Goal: Task Accomplishment & Management: Manage account settings

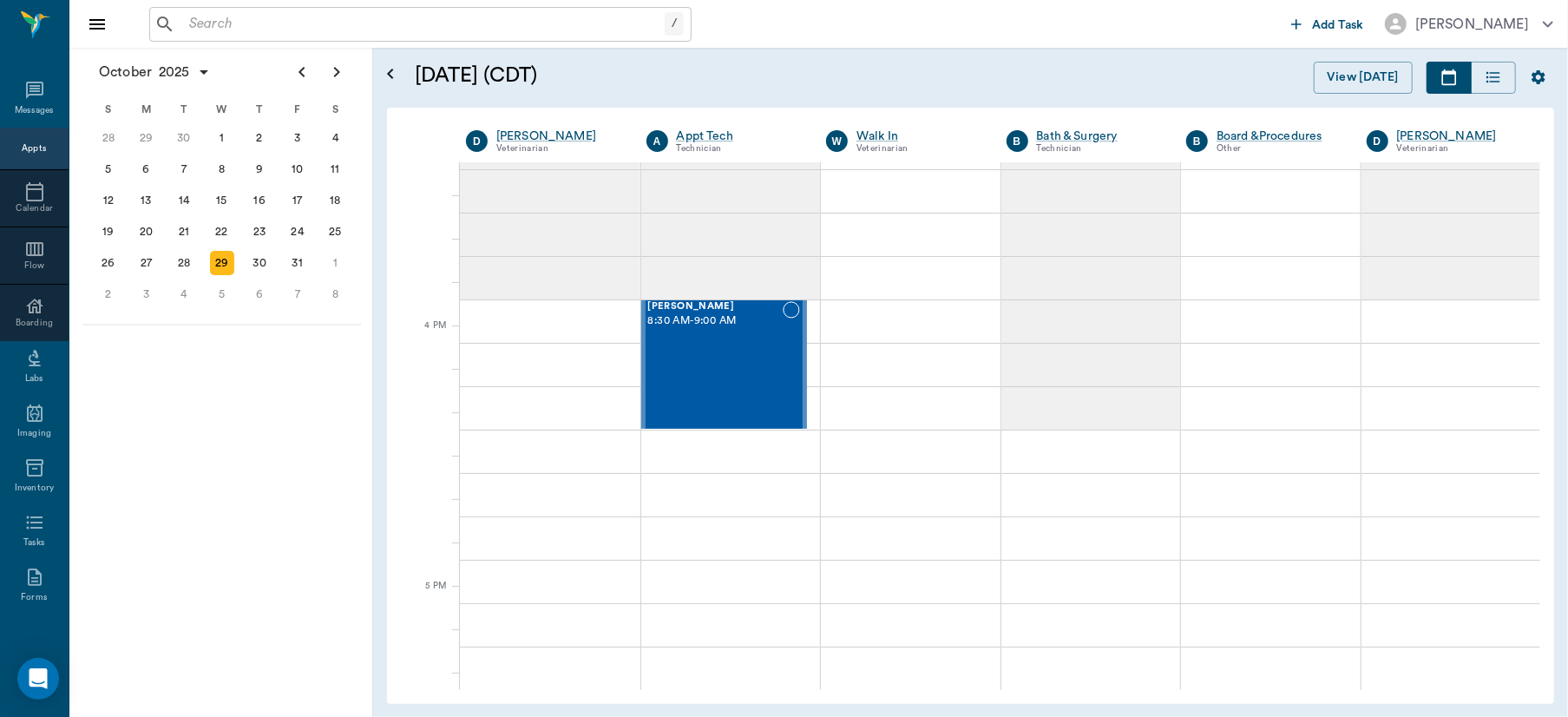
scroll to position [1928, 0]
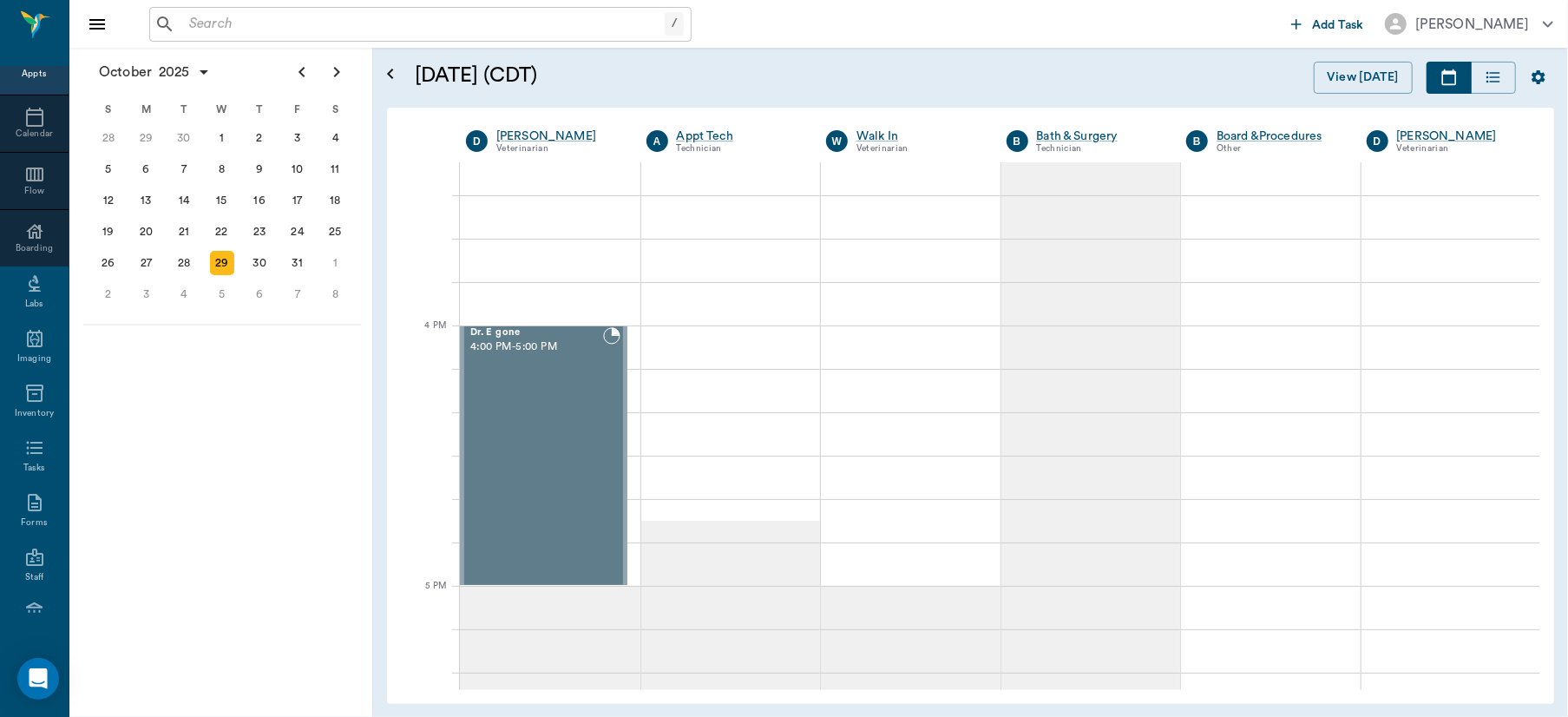
click at [394, 73] on icon "Open calendar" at bounding box center [389, 73] width 20 height 20
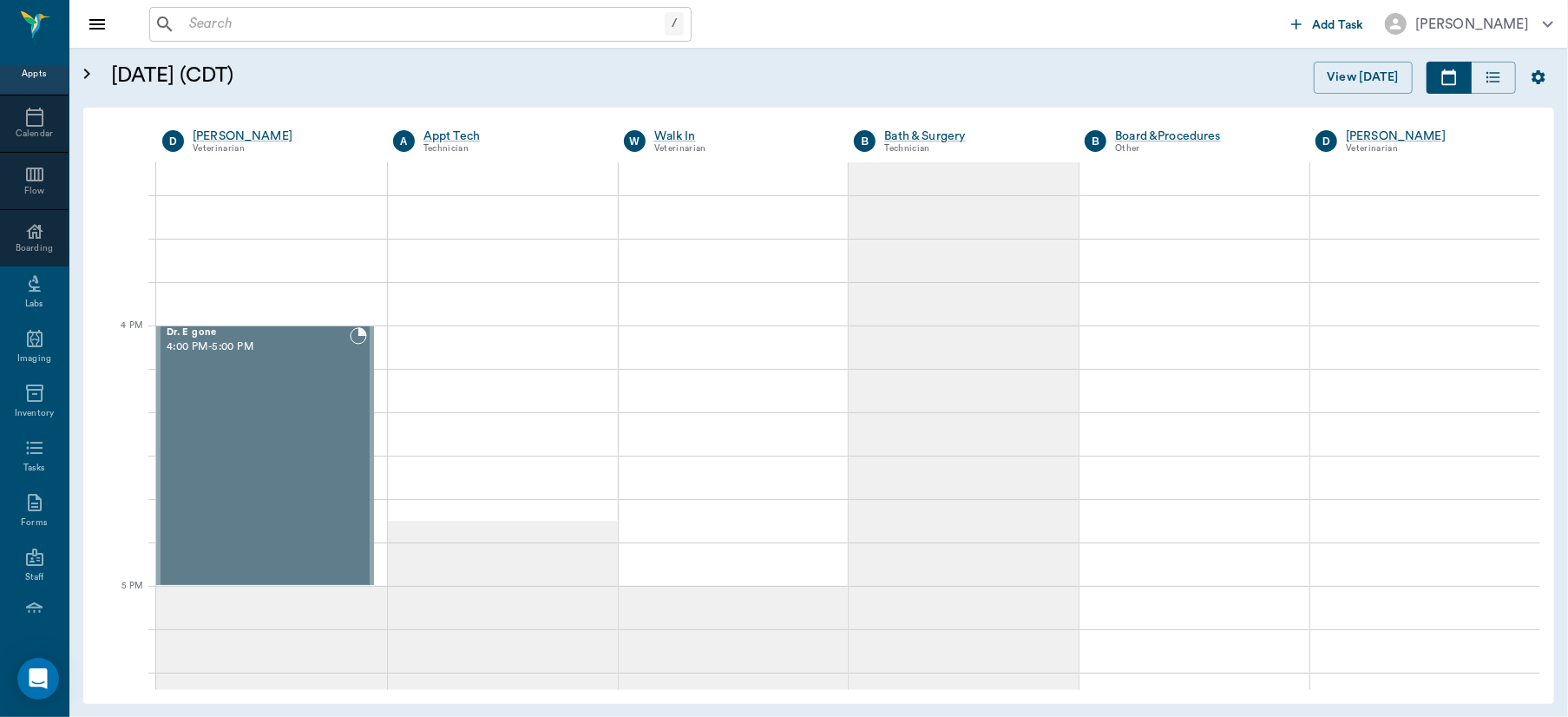
click at [84, 82] on icon "Open calendar" at bounding box center [86, 73] width 20 height 20
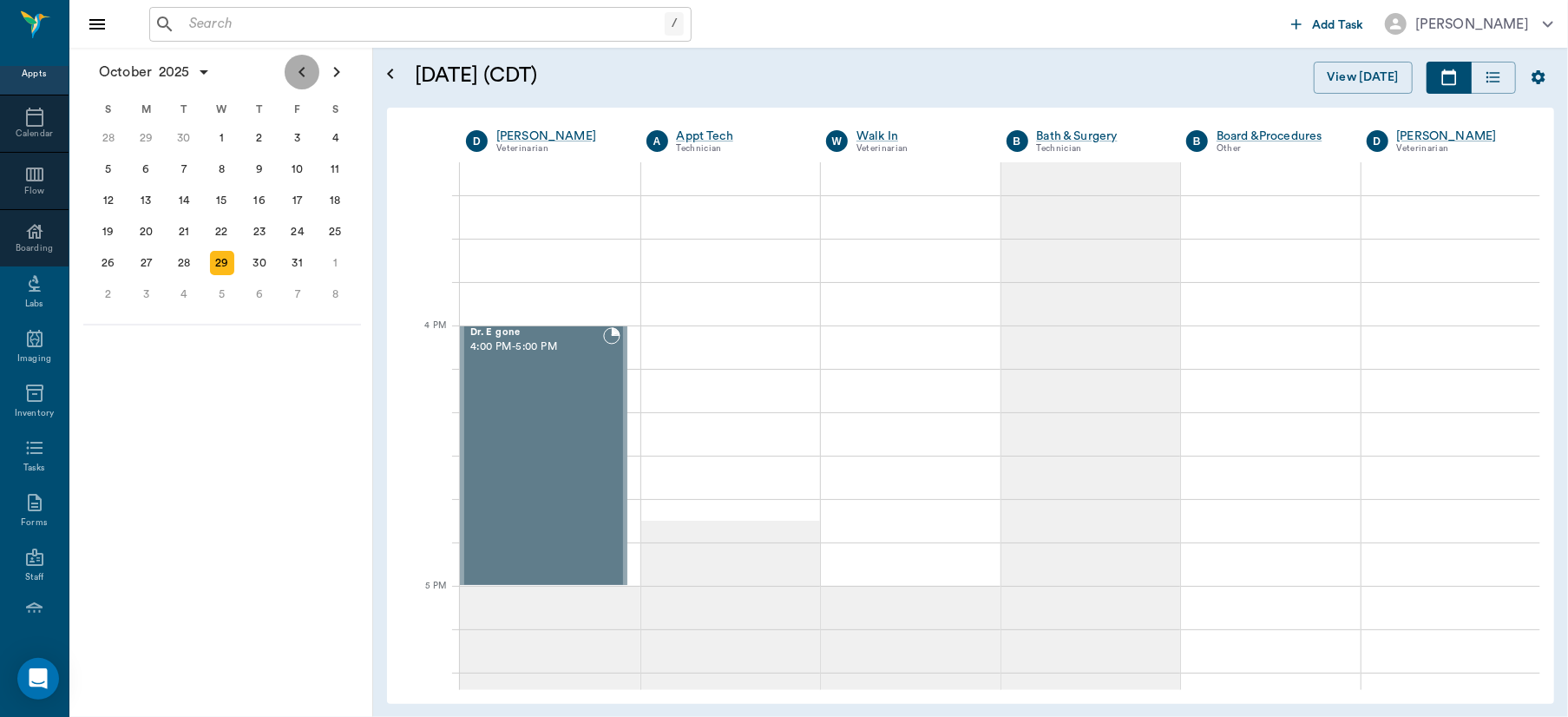
click at [302, 75] on icon "Previous page" at bounding box center [301, 71] width 20 height 20
click at [302, 75] on icon "Previous page" at bounding box center [301, 72] width 6 height 11
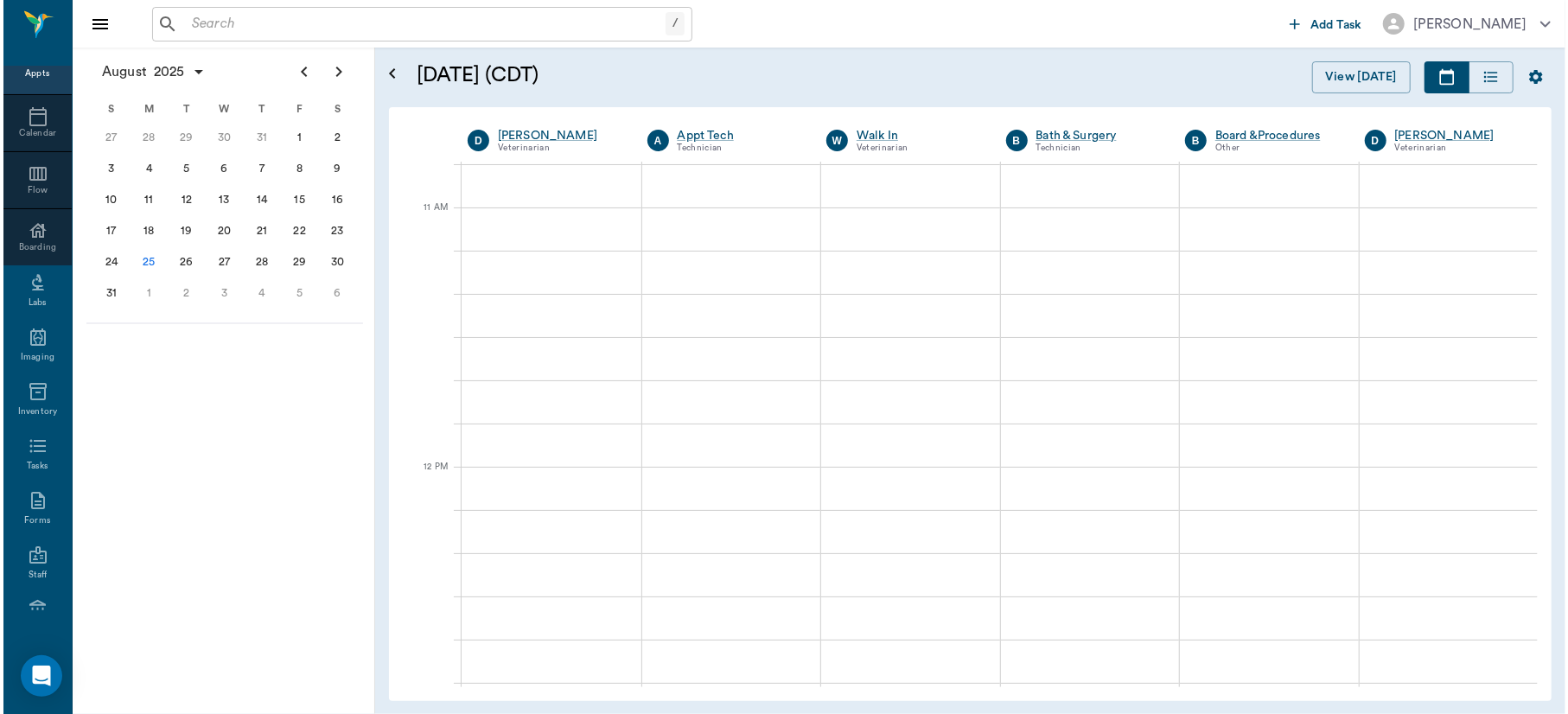
scroll to position [0, 0]
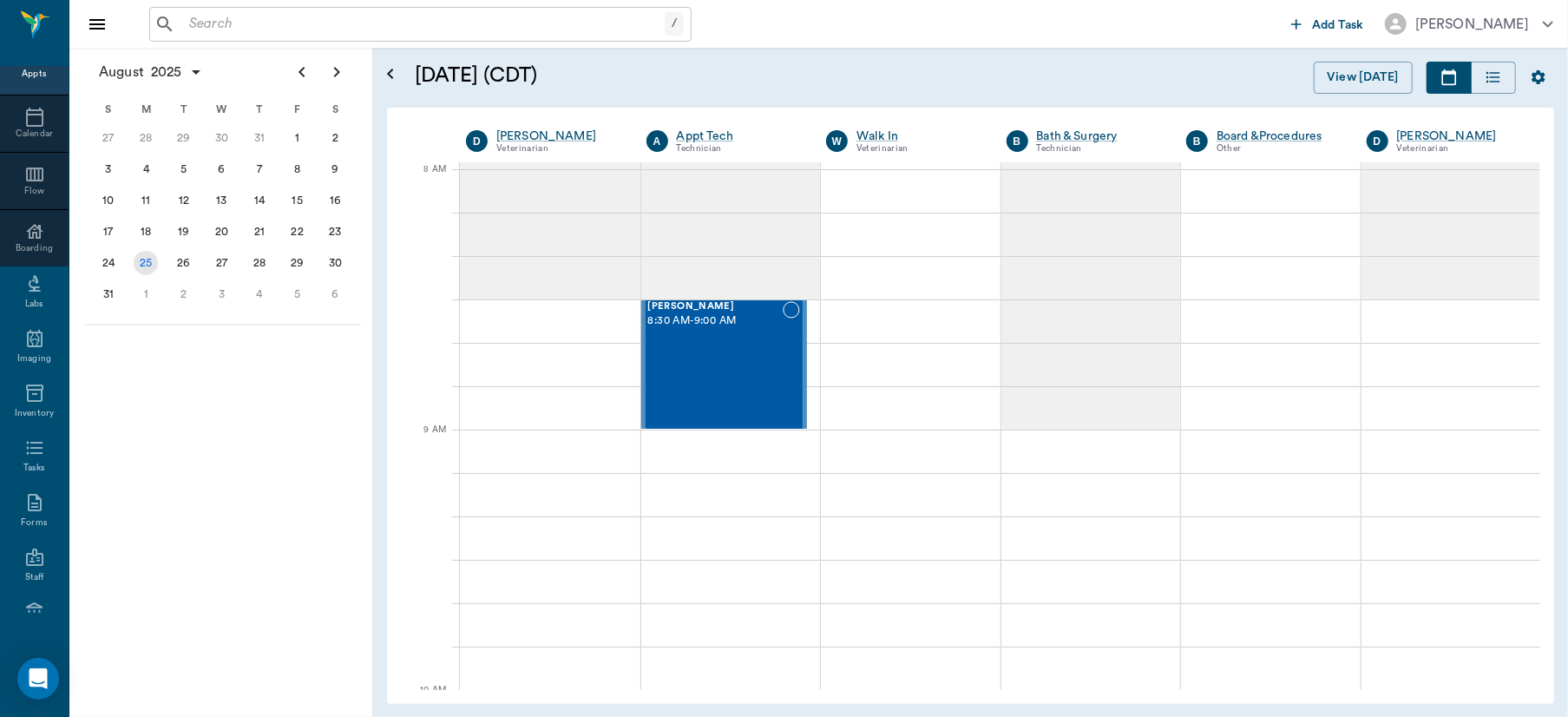
click at [143, 257] on div "25" at bounding box center [146, 262] width 24 height 24
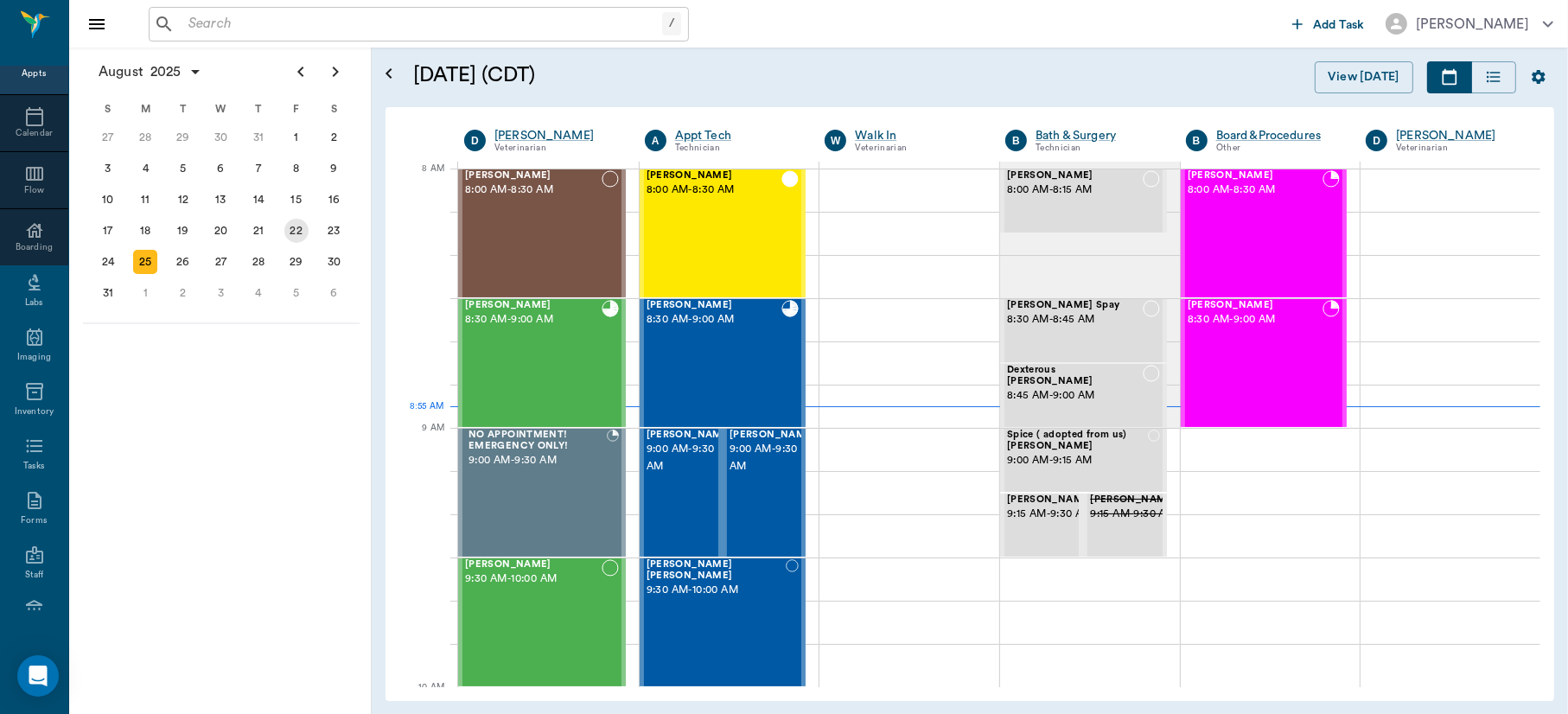
click at [300, 221] on div "22" at bounding box center [296, 230] width 24 height 24
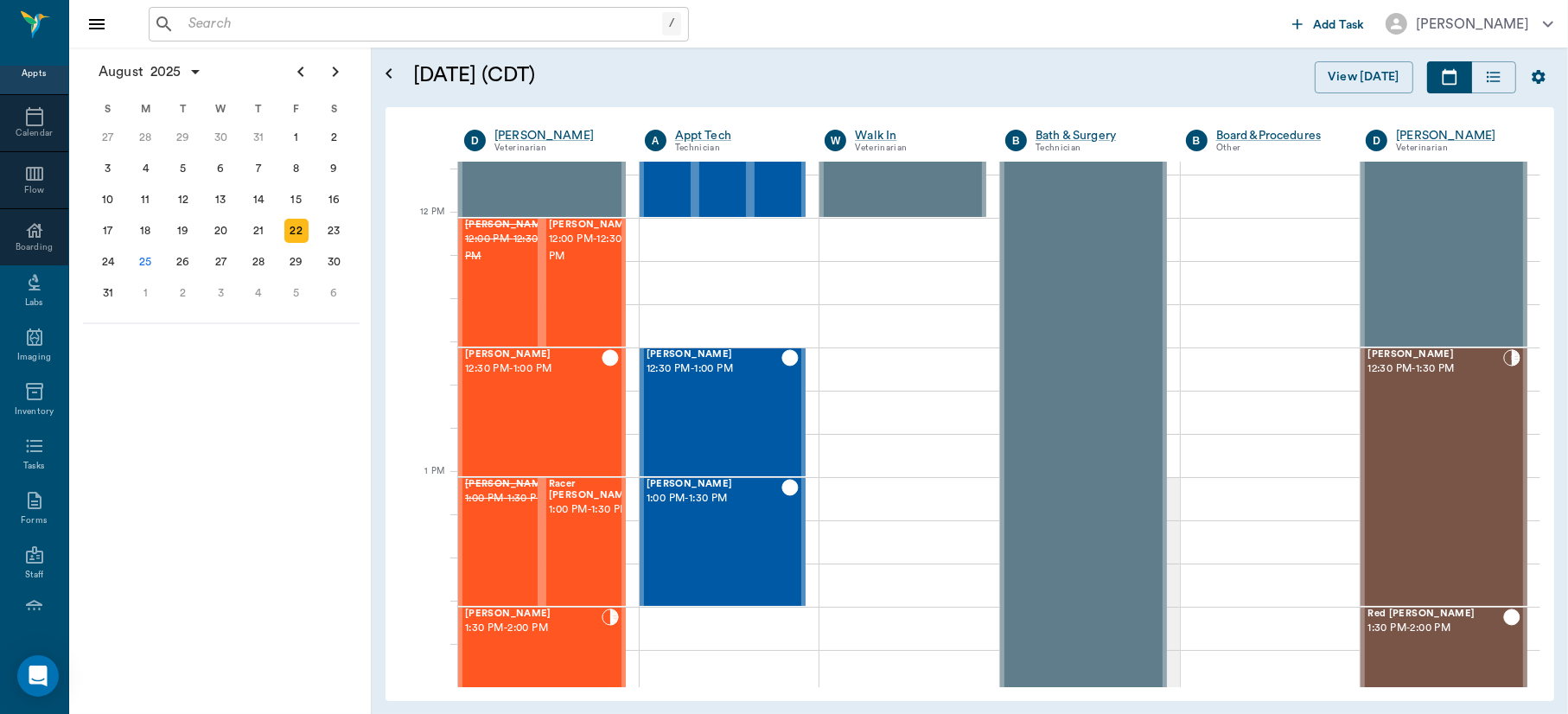
scroll to position [1116, 0]
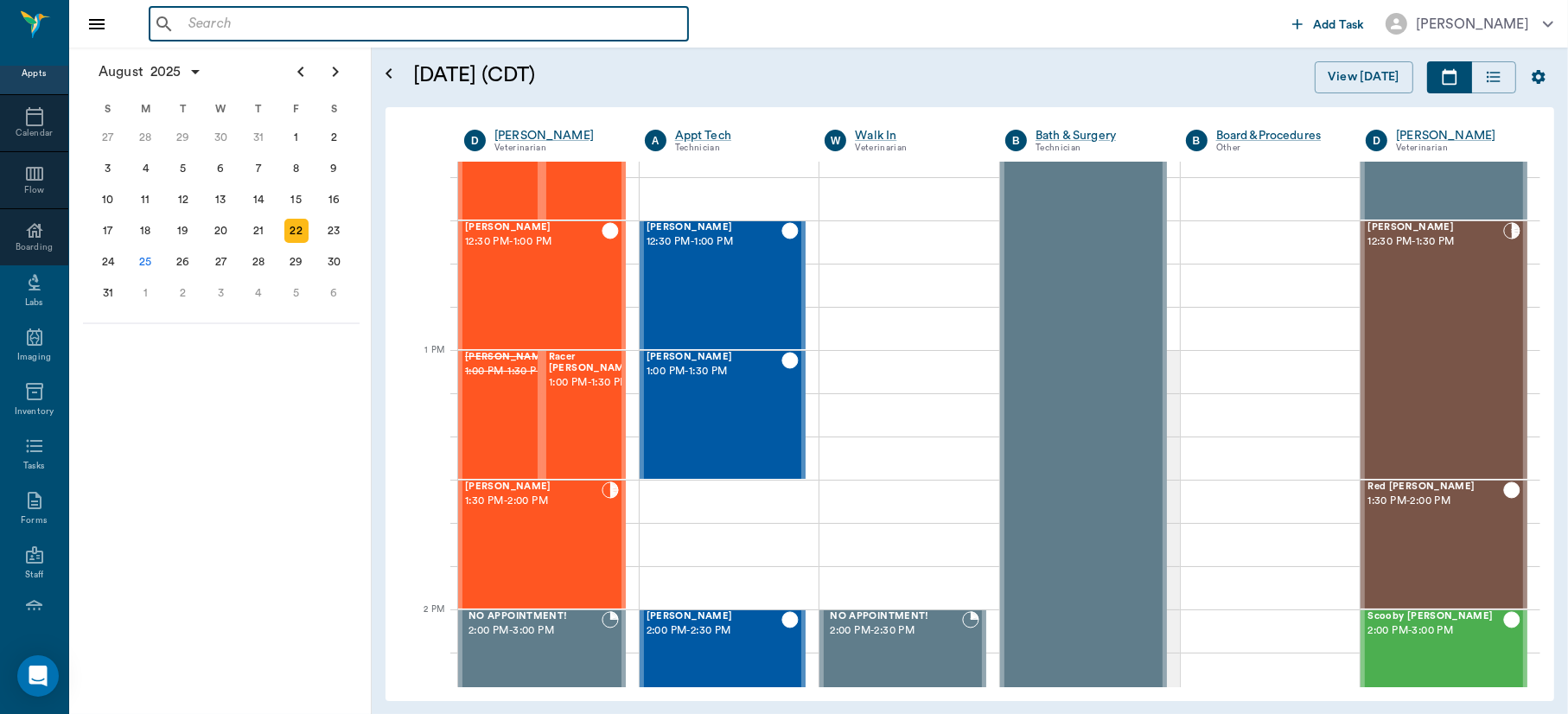
click at [272, 21] on input "text" at bounding box center [431, 24] width 500 height 24
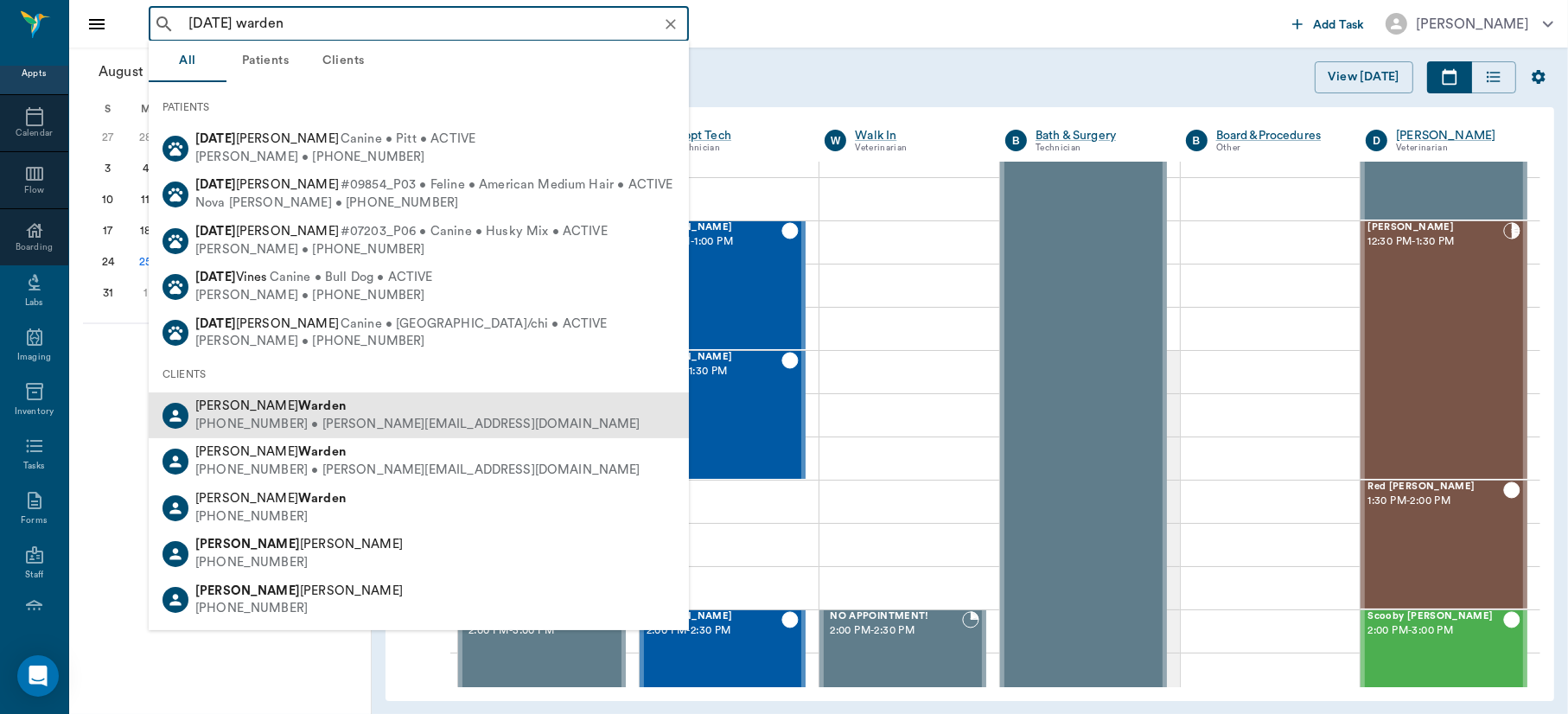
click at [249, 398] on div "[PERSON_NAME]" at bounding box center [418, 406] width 445 height 18
type input "[DATE] warden"
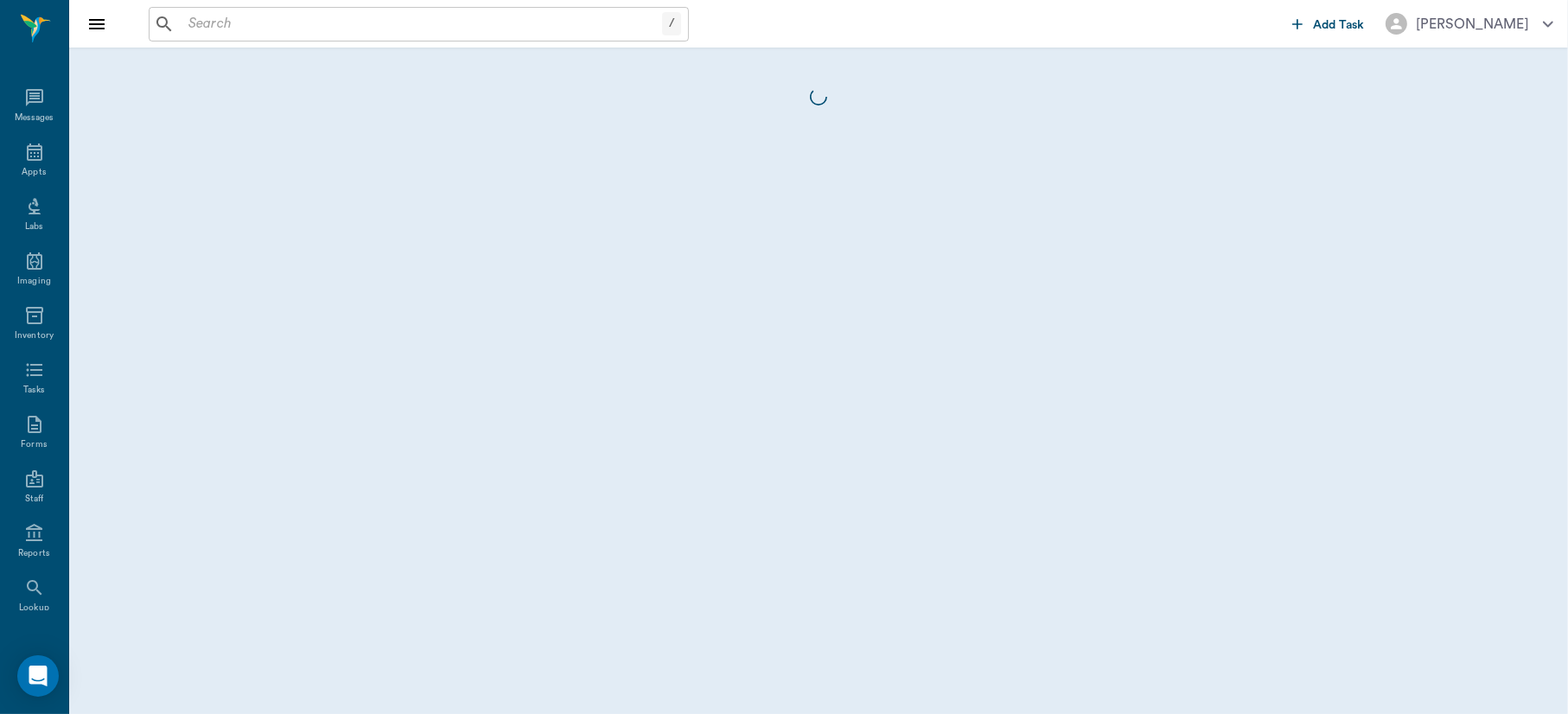
scroll to position [74, 0]
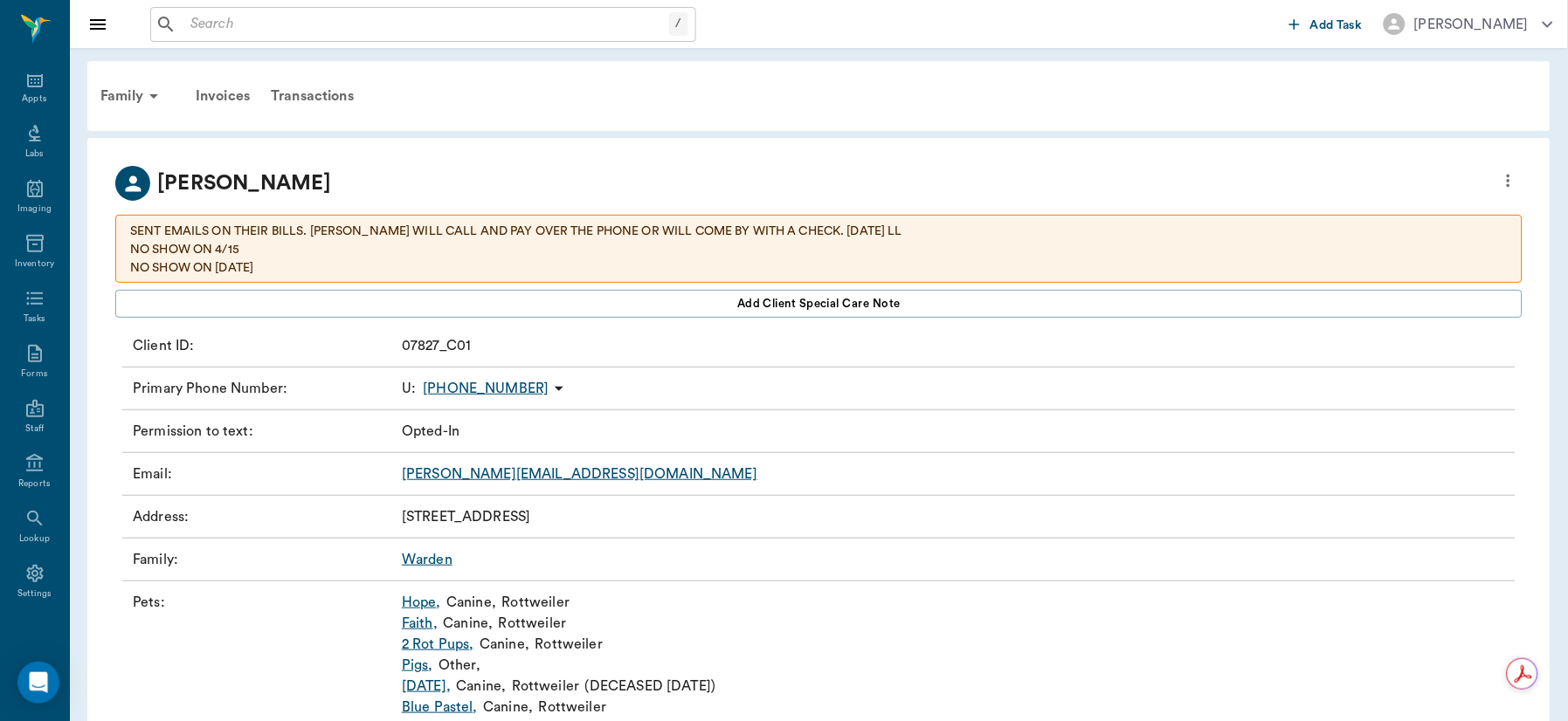
click at [421, 683] on link "[DATE] ," at bounding box center [426, 686] width 49 height 21
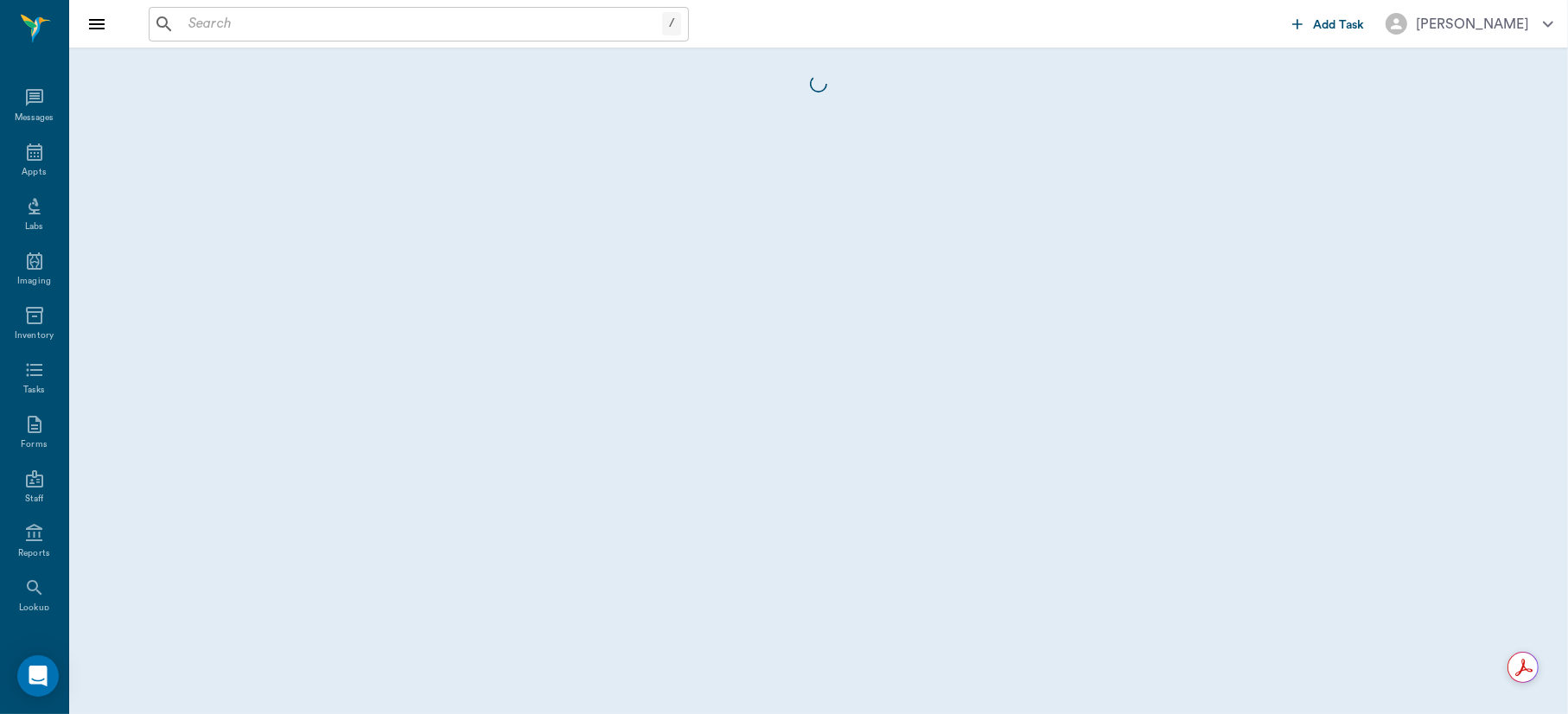
scroll to position [74, 0]
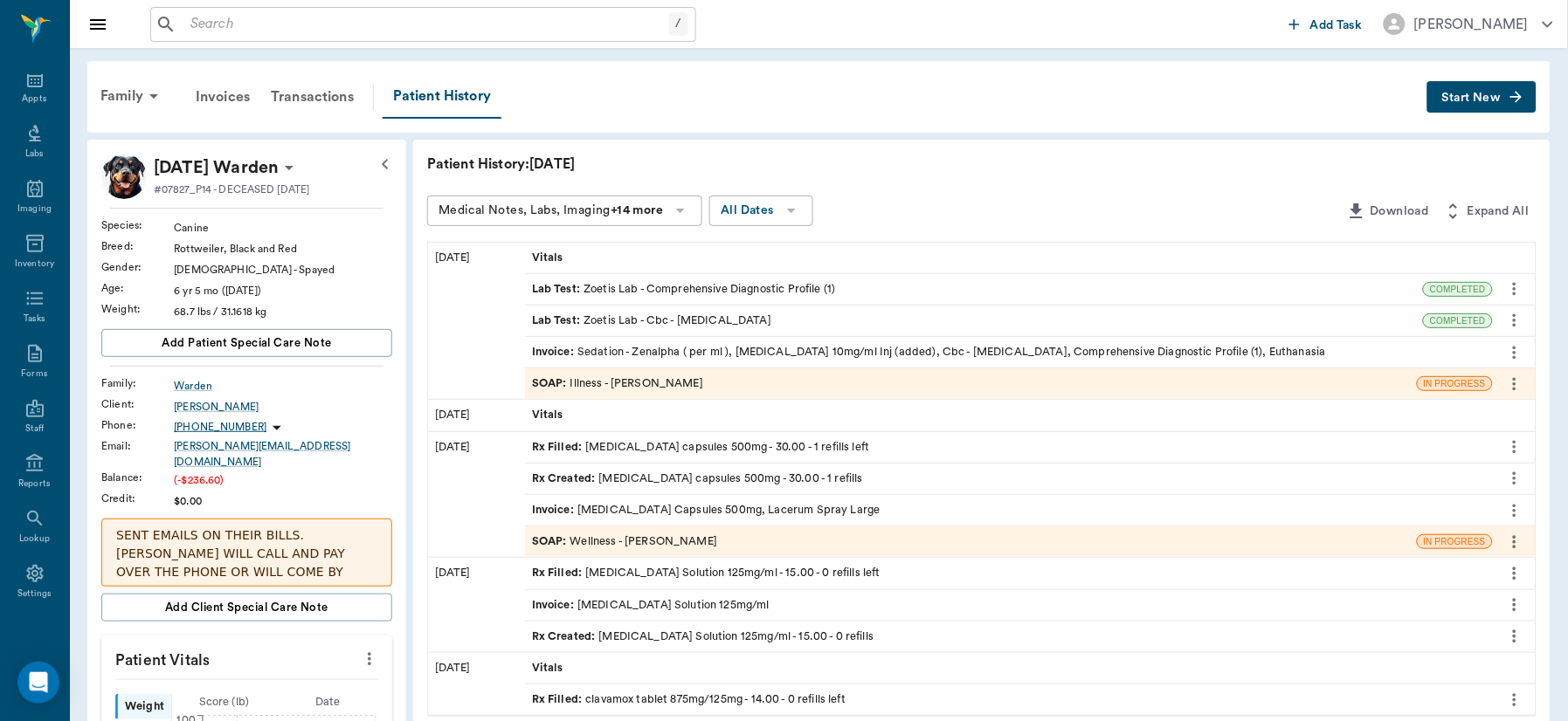
click at [632, 380] on div "SOAP : Illness - [PERSON_NAME]" at bounding box center [617, 383] width 171 height 17
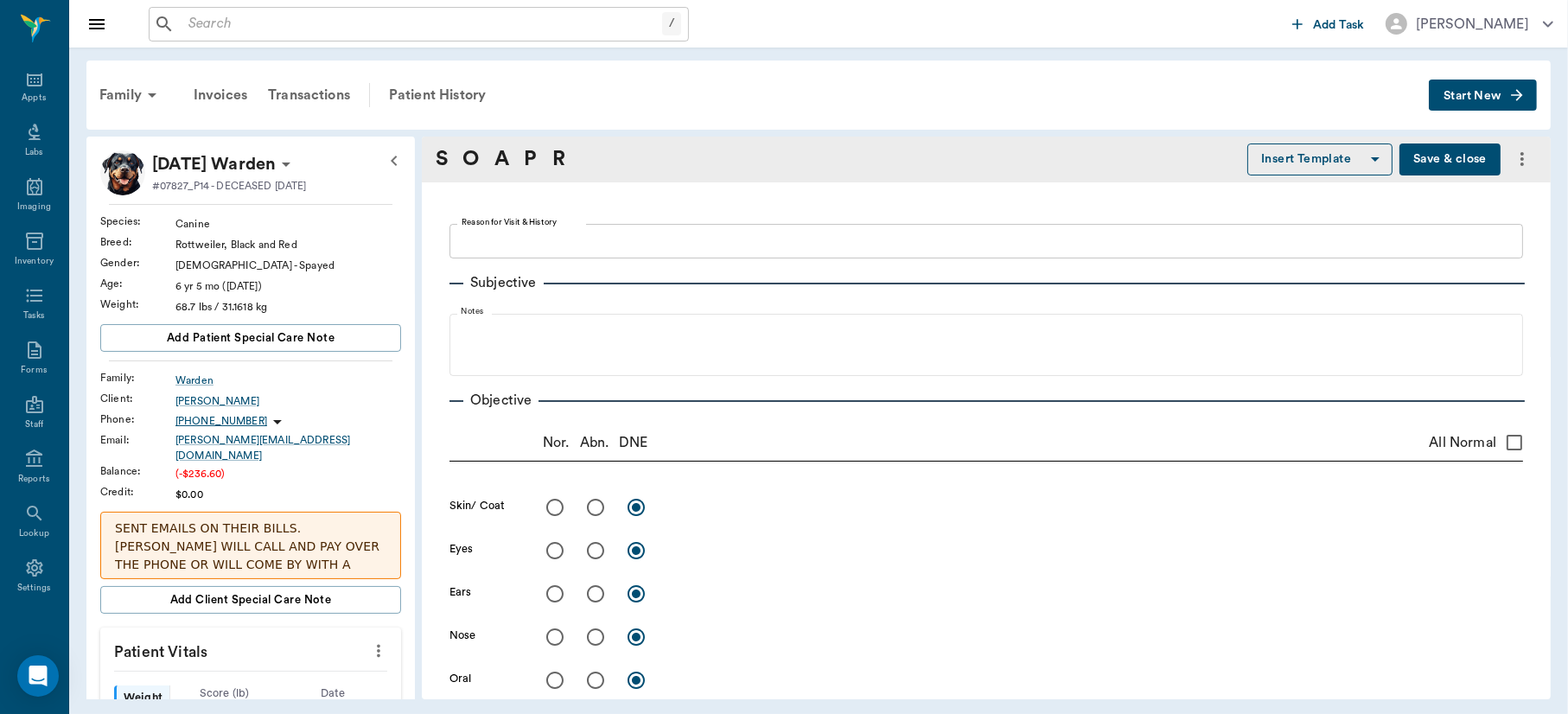
type textarea "WOUNDS NOT GETTING BETTER. GETTING BAD AGAIN. SEDATE AND CLEAN. NOT WALKING. -[…"
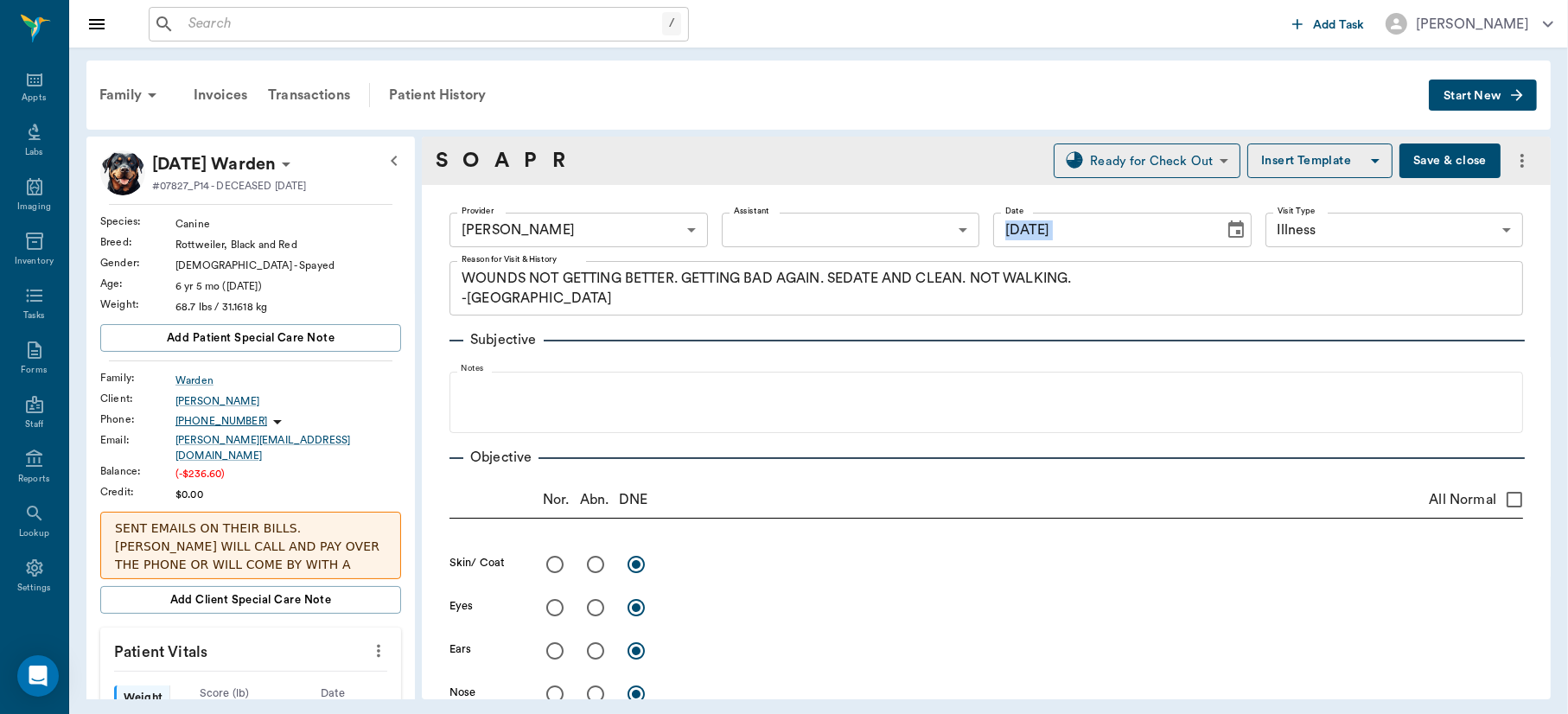
drag, startPoint x: 1511, startPoint y: 198, endPoint x: 1049, endPoint y: 247, distance: 464.6
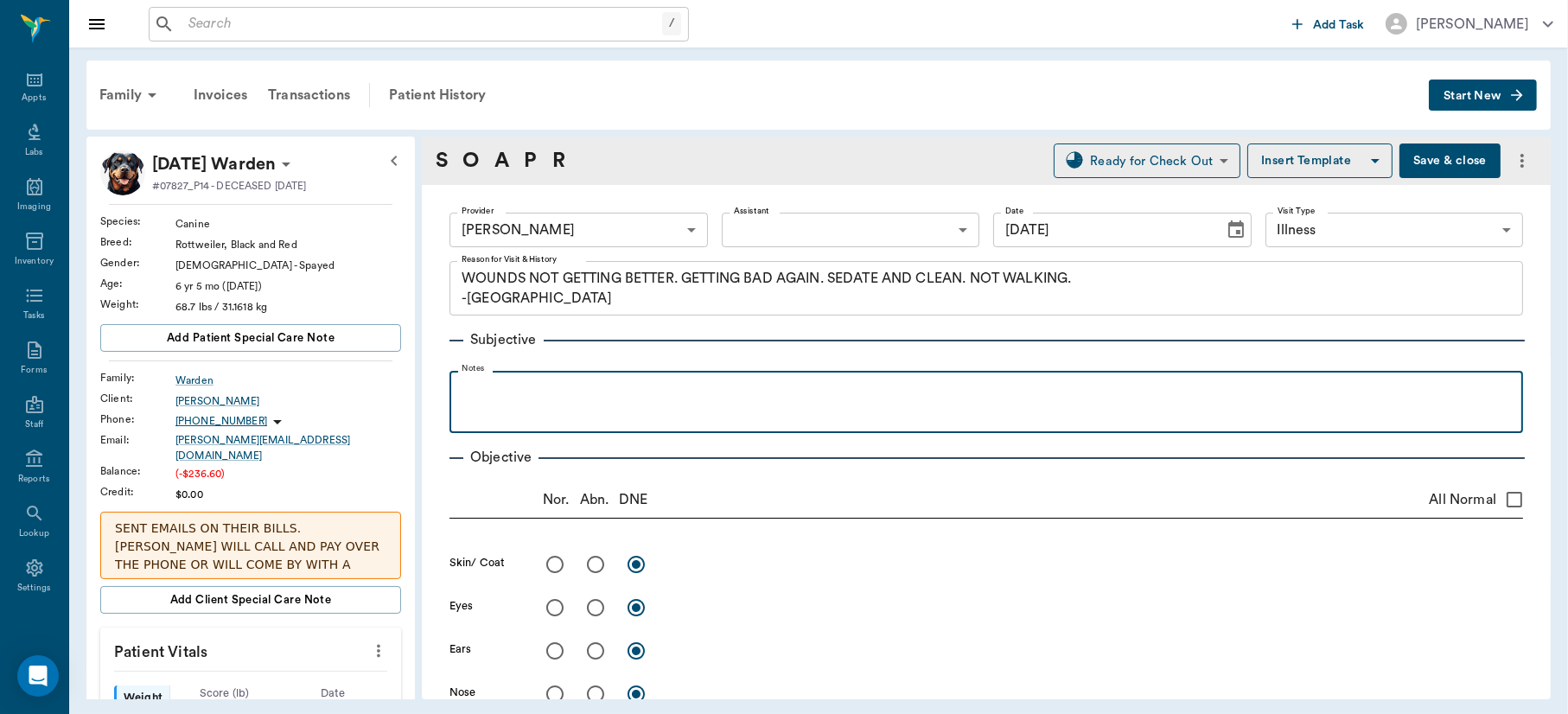
click at [542, 396] on p at bounding box center [987, 389] width 1056 height 20
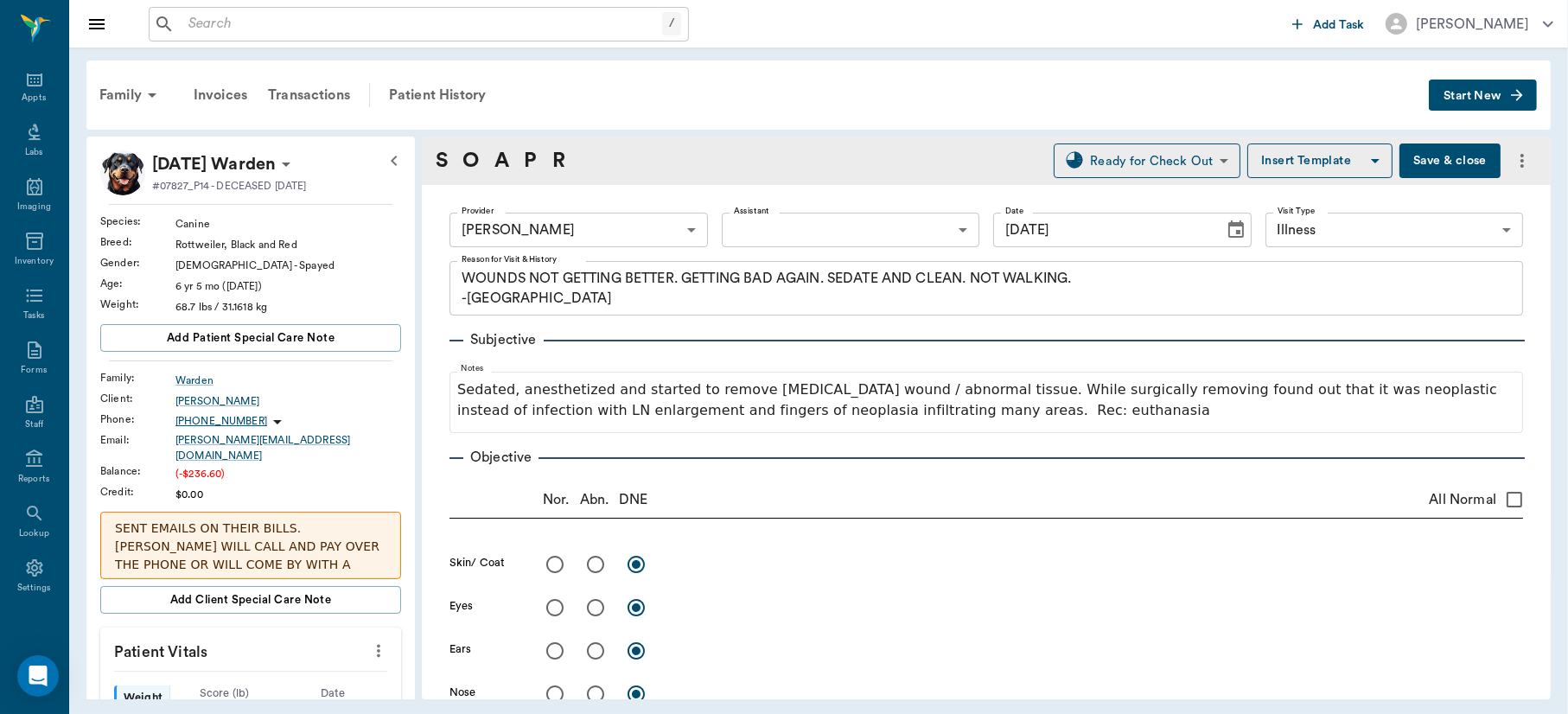
click at [1435, 153] on button "Save & close" at bounding box center [1450, 161] width 102 height 35
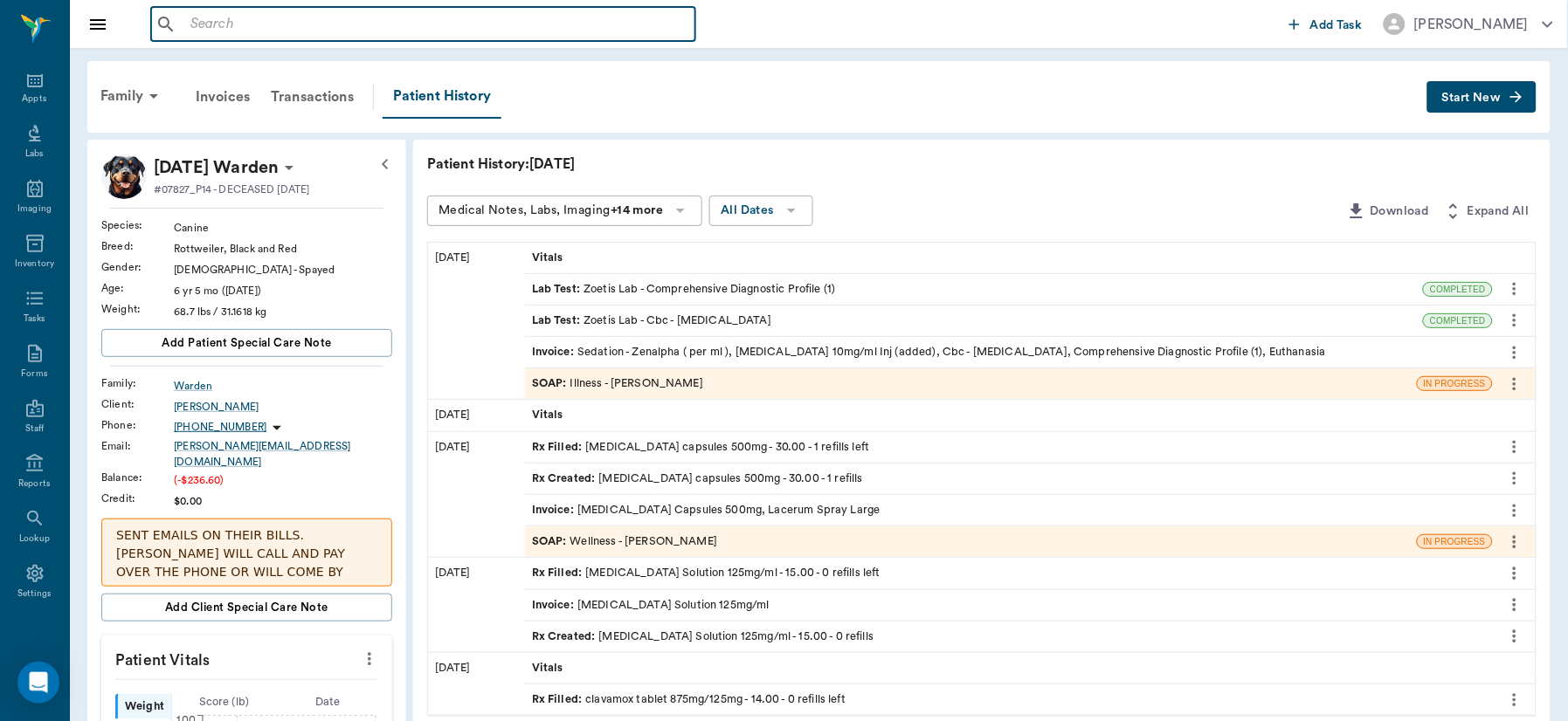
click at [319, 23] on input "text" at bounding box center [436, 24] width 505 height 24
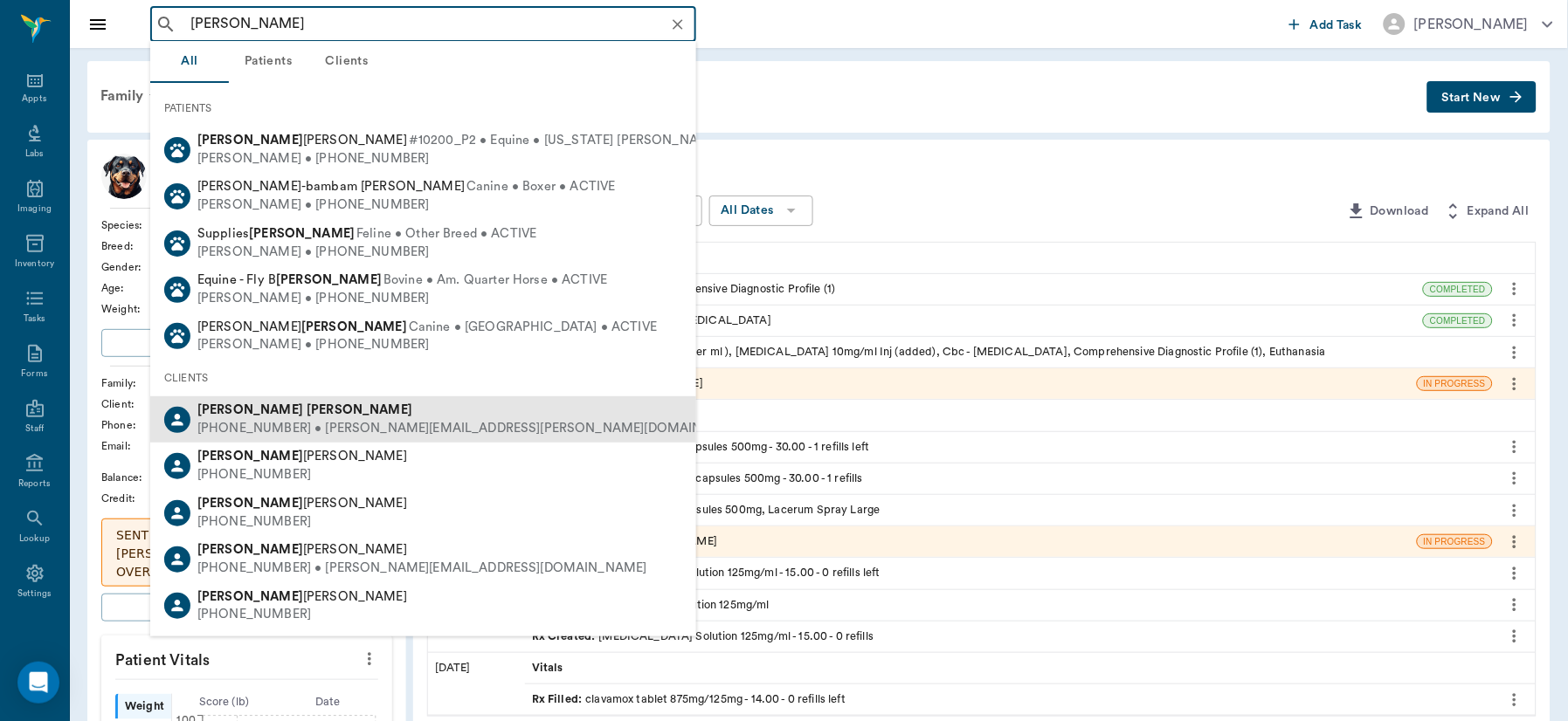
click at [308, 431] on div "[PHONE_NUMBER] • [PERSON_NAME][EMAIL_ADDRESS][PERSON_NAME][DOMAIN_NAME]" at bounding box center [474, 429] width 554 height 19
type input "[PERSON_NAME]"
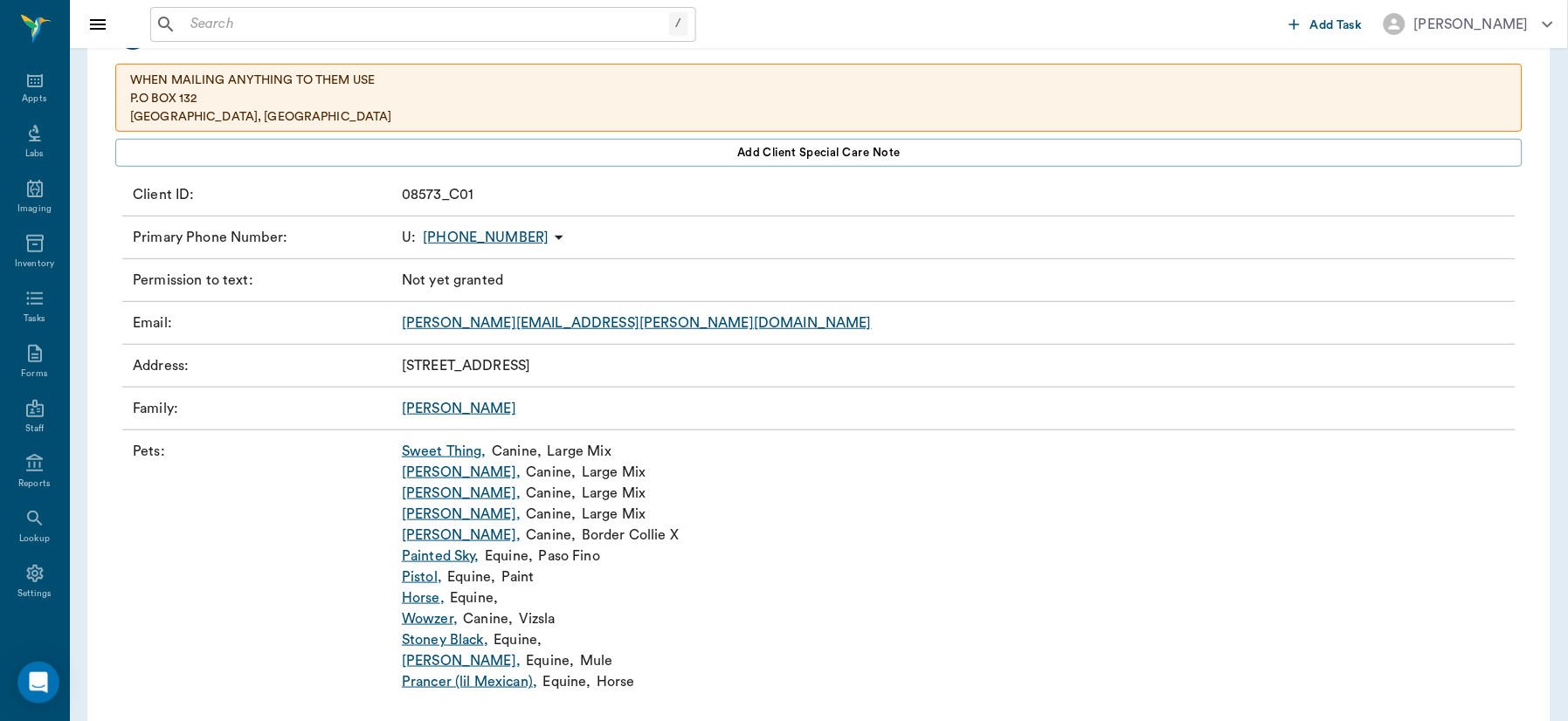
scroll to position [188, 0]
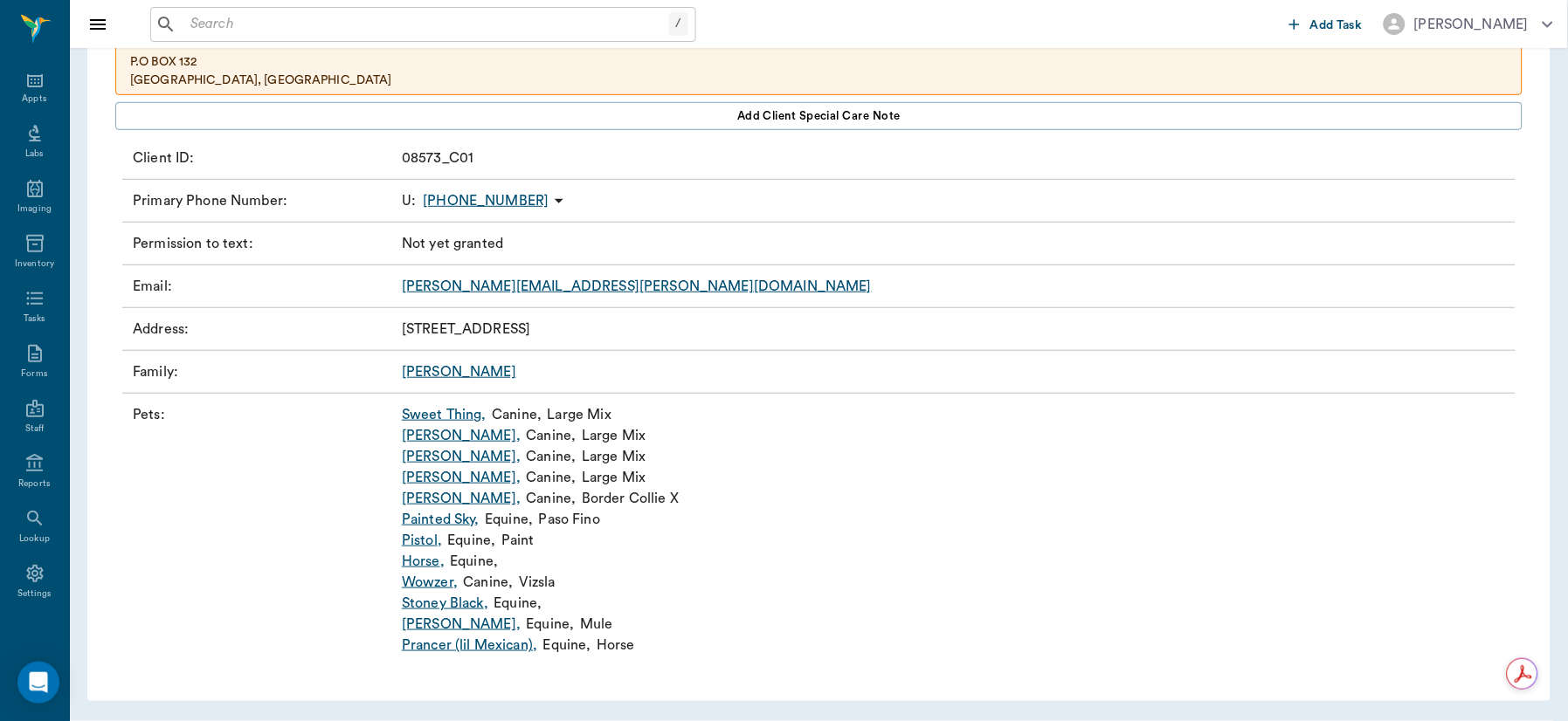
click at [463, 642] on link "Prancer (lil Mexican) ," at bounding box center [469, 645] width 136 height 21
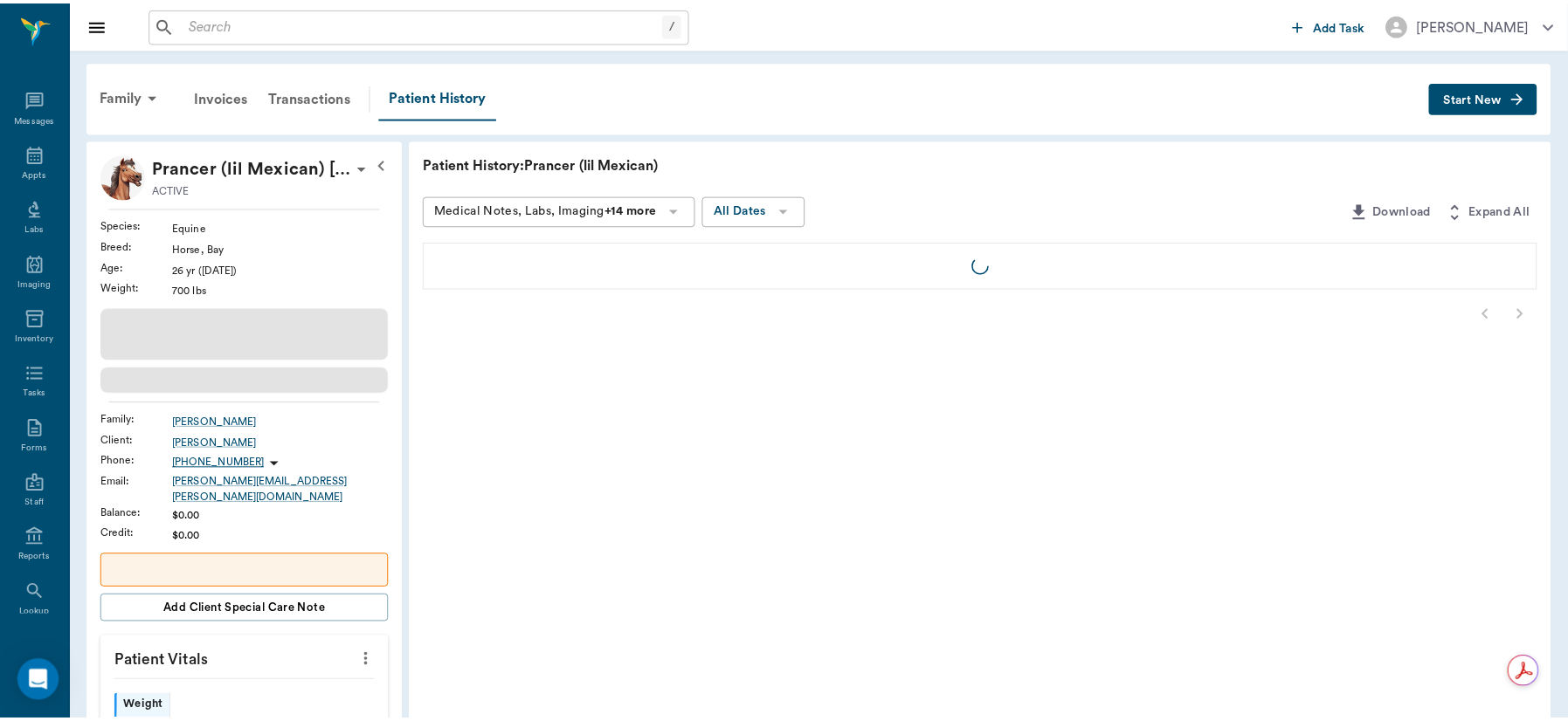
scroll to position [75, 0]
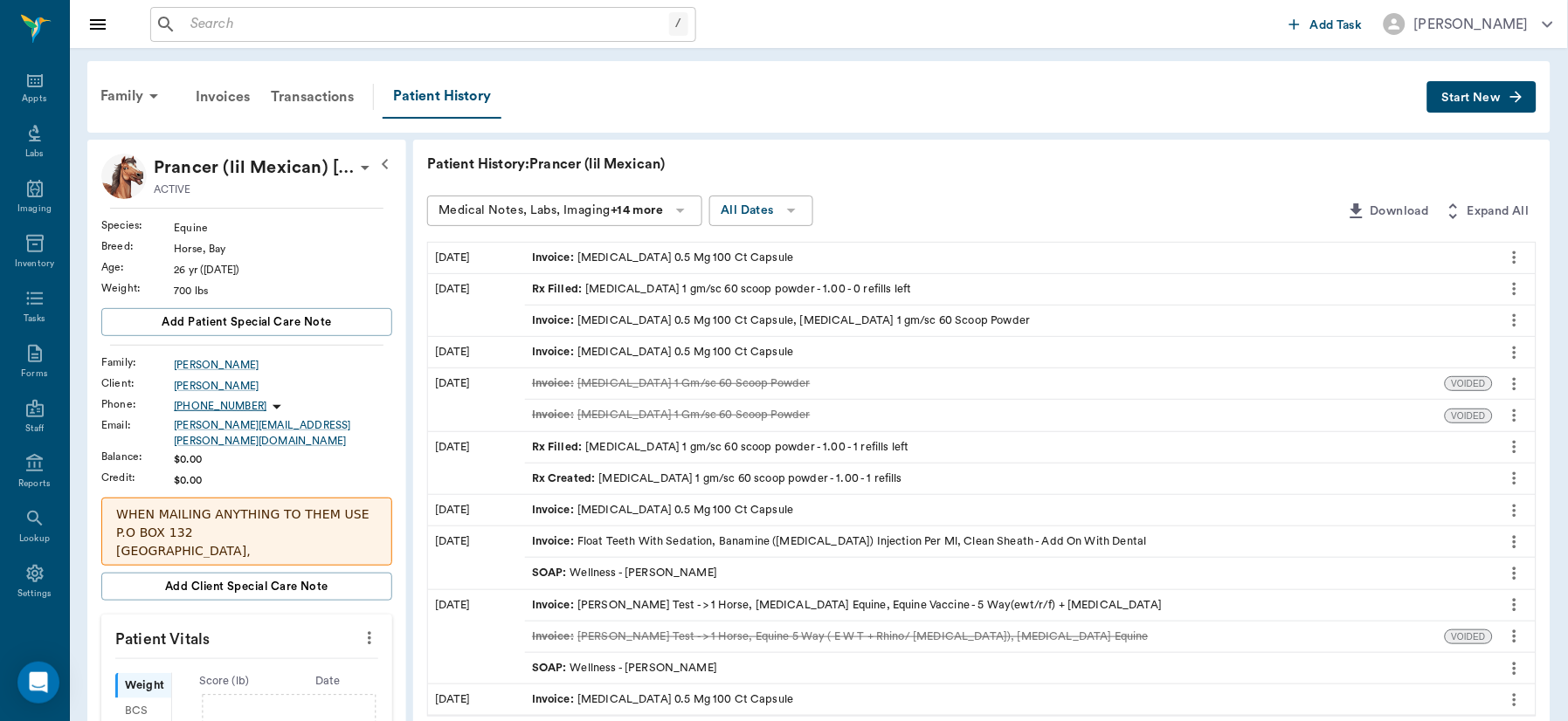
click at [905, 263] on div "Invoice : [MEDICAL_DATA] 0.5 Mg 100 Ct Capsule" at bounding box center [1009, 257] width 968 height 30
